Goal: Find specific page/section: Find specific page/section

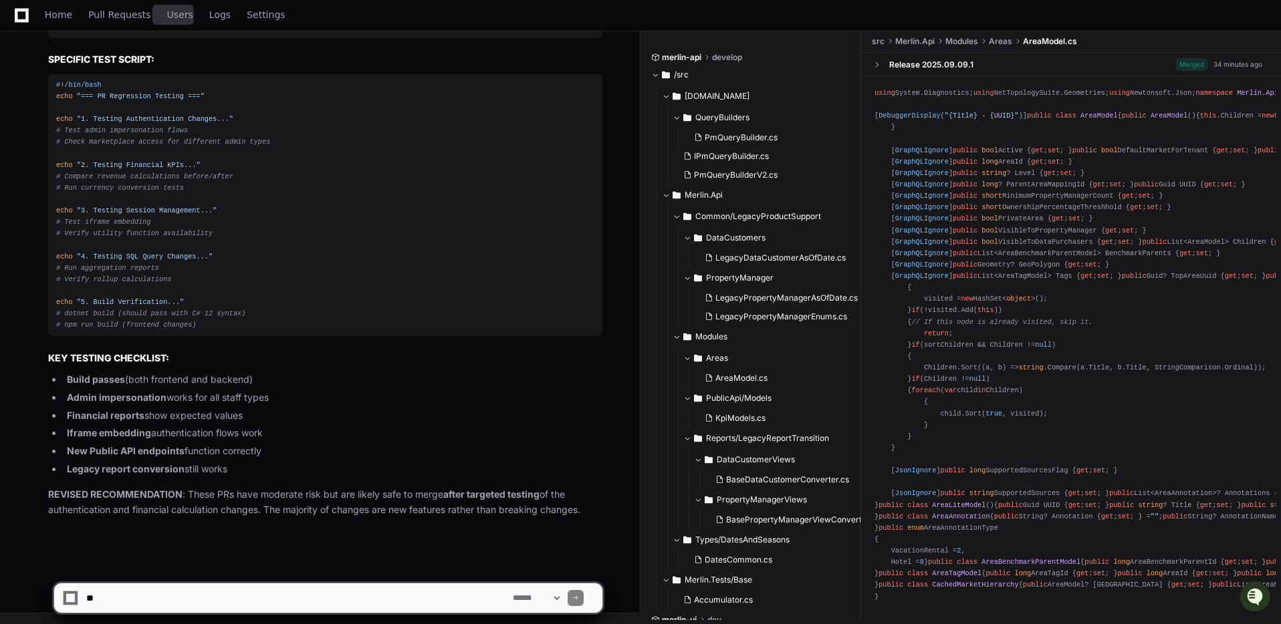
click at [182, 13] on span "Users" at bounding box center [180, 15] width 26 height 8
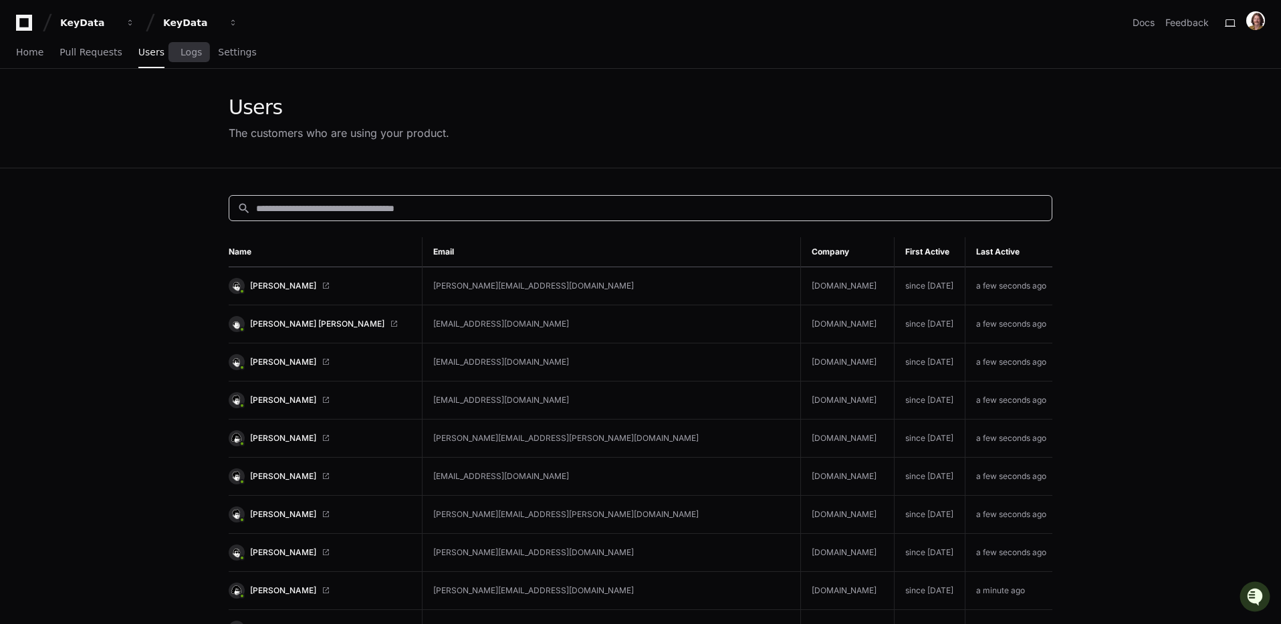
click at [526, 207] on input at bounding box center [649, 208] width 787 height 13
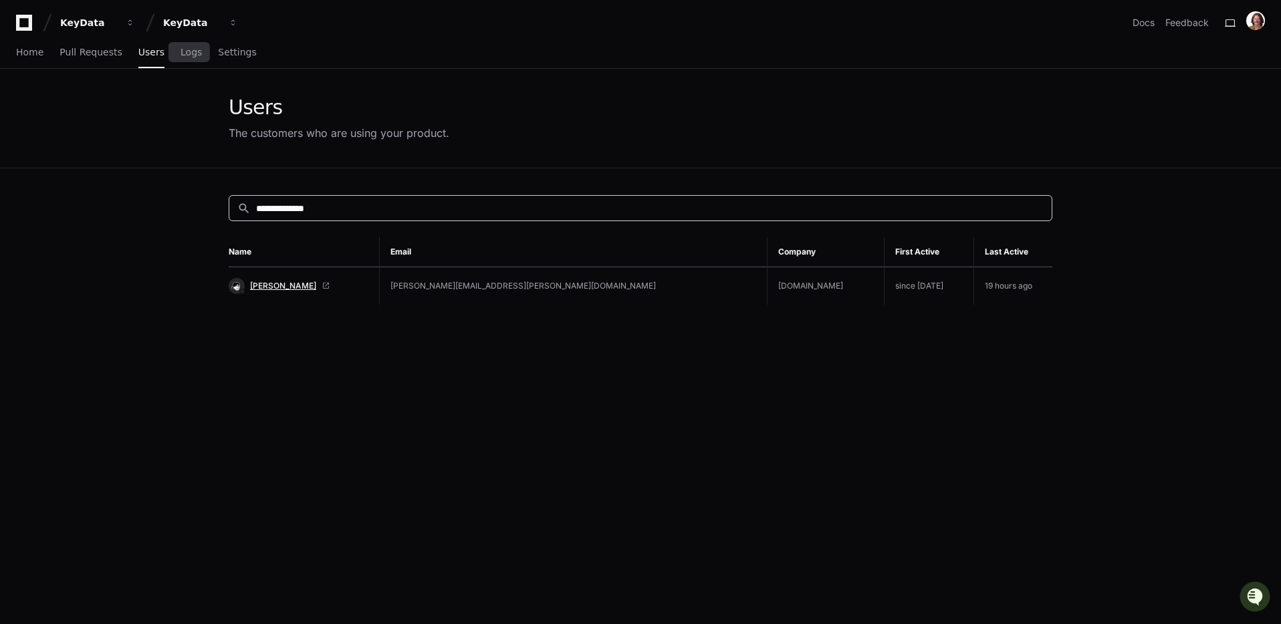
type input "**********"
click at [262, 285] on span "[PERSON_NAME]" at bounding box center [283, 286] width 66 height 11
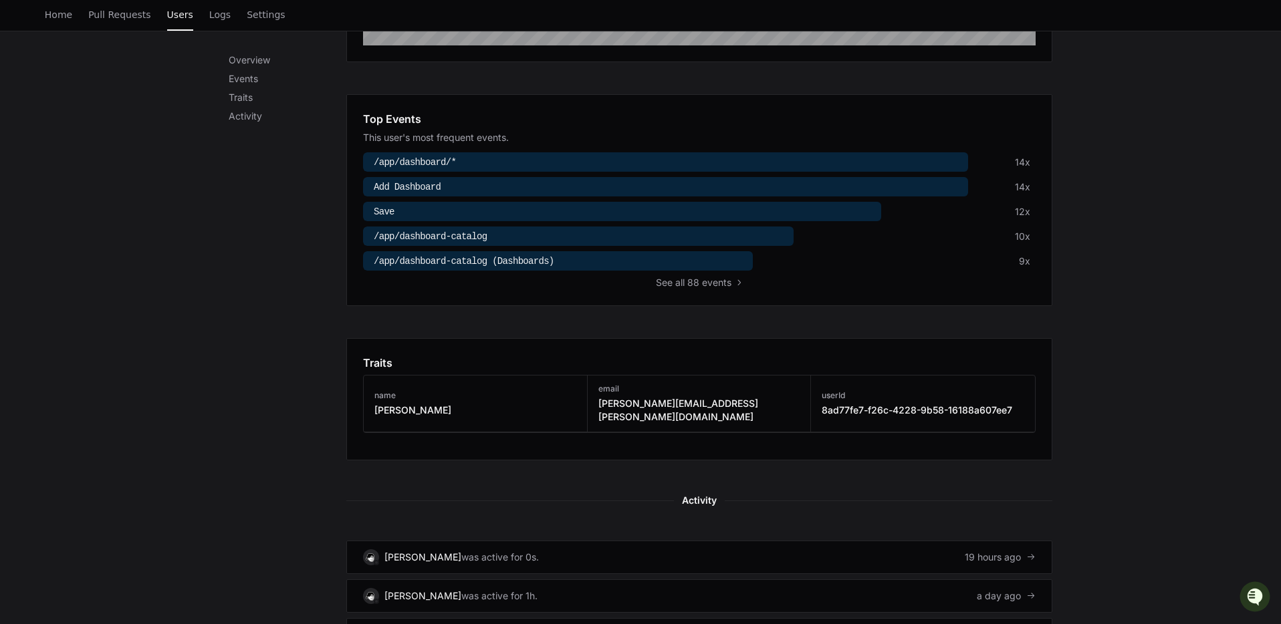
scroll to position [687, 0]
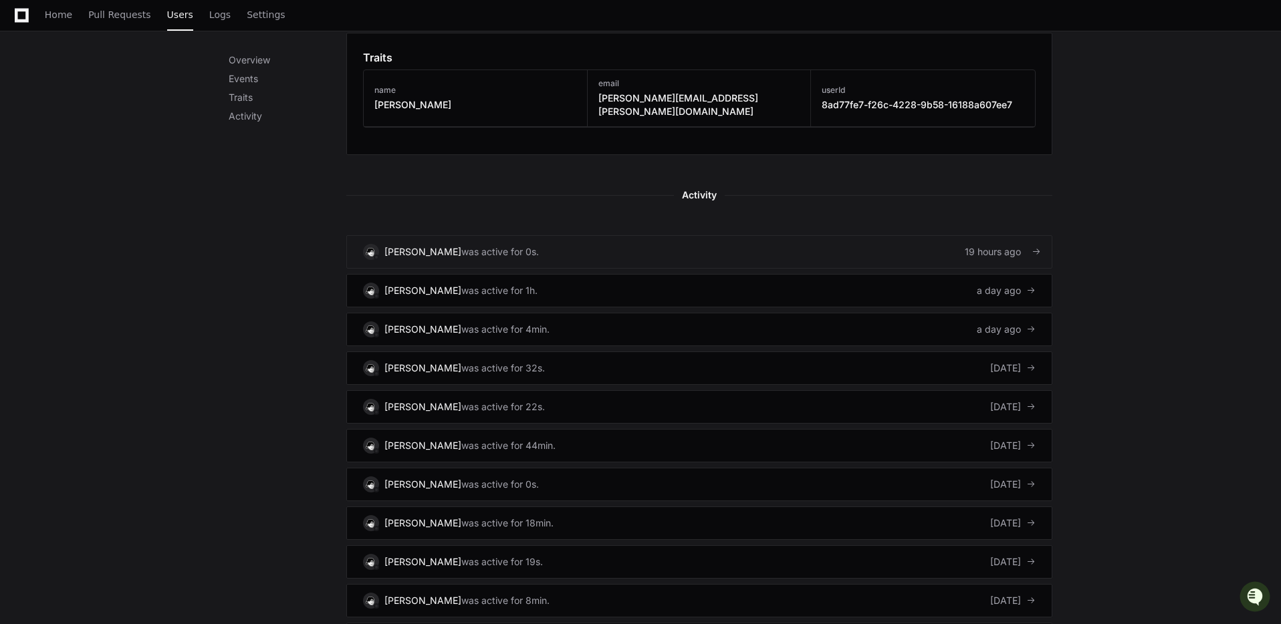
click at [461, 245] on div "was active for 0s." at bounding box center [500, 251] width 78 height 13
